Goal: Subscribe to service/newsletter

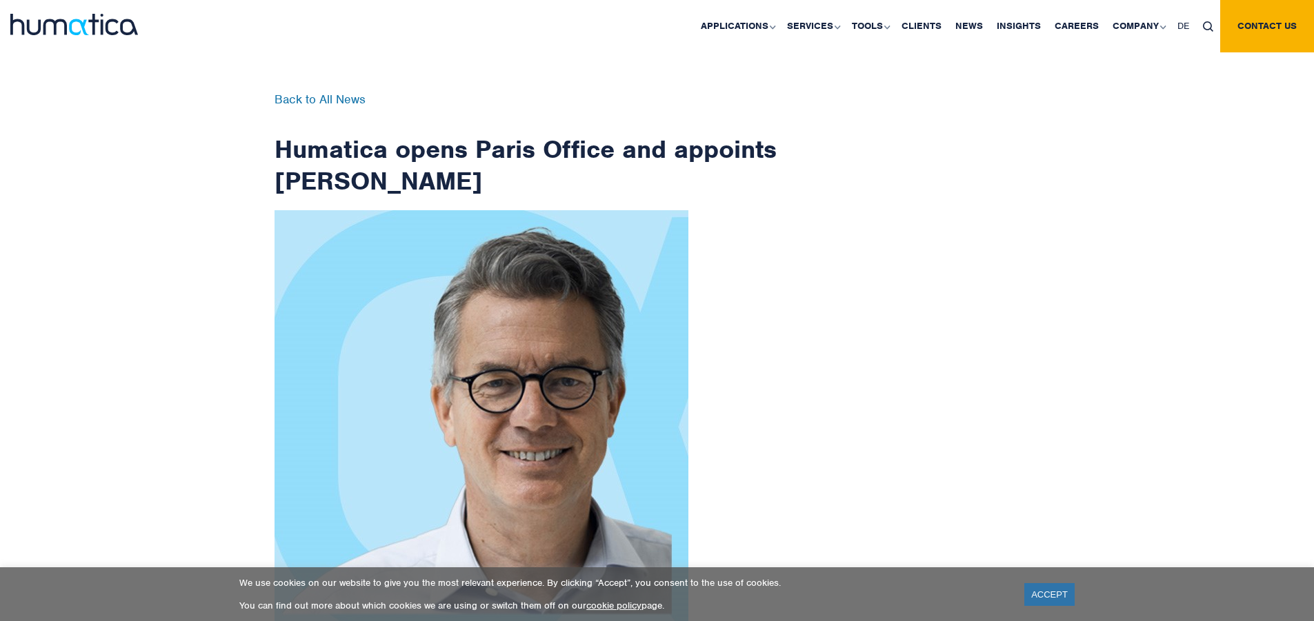
scroll to position [2200, 0]
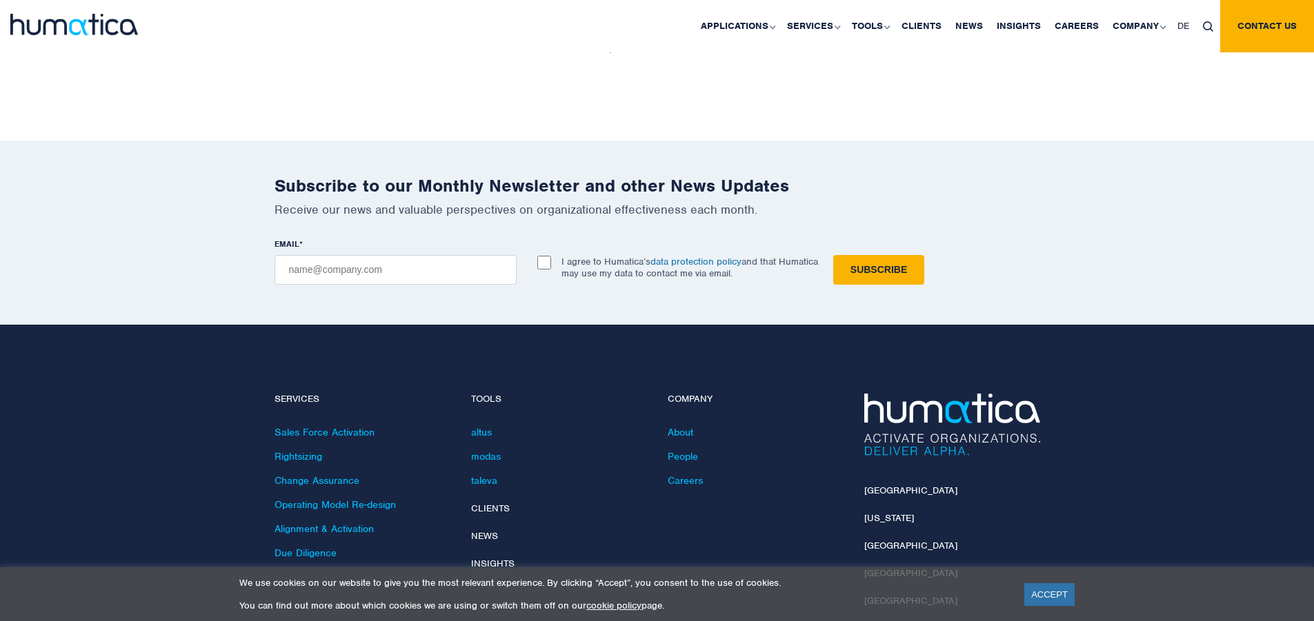
checkbox input "true"
type input "[EMAIL_ADDRESS][DOMAIN_NAME]"
click at [833, 255] on input "Subscribe" at bounding box center [878, 270] width 91 height 30
